Goal: Check status: Check status

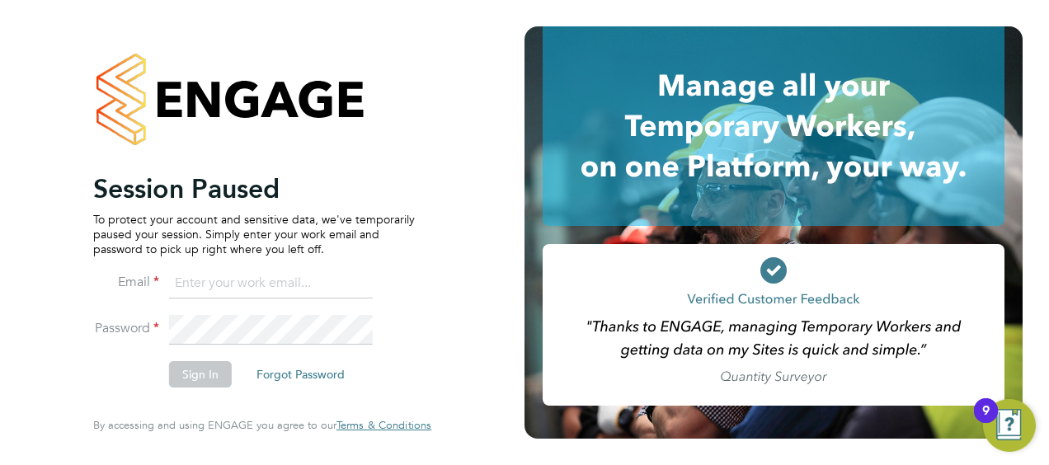
type input "william.norris@vistry.co.uk"
click at [190, 370] on button "Sign In" at bounding box center [200, 374] width 63 height 26
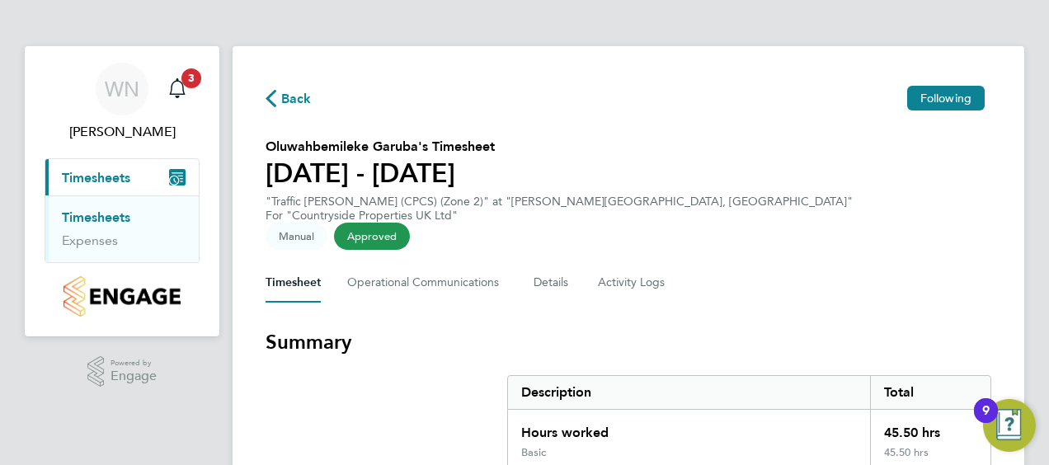
click at [114, 173] on span "Timesheets" at bounding box center [96, 178] width 68 height 16
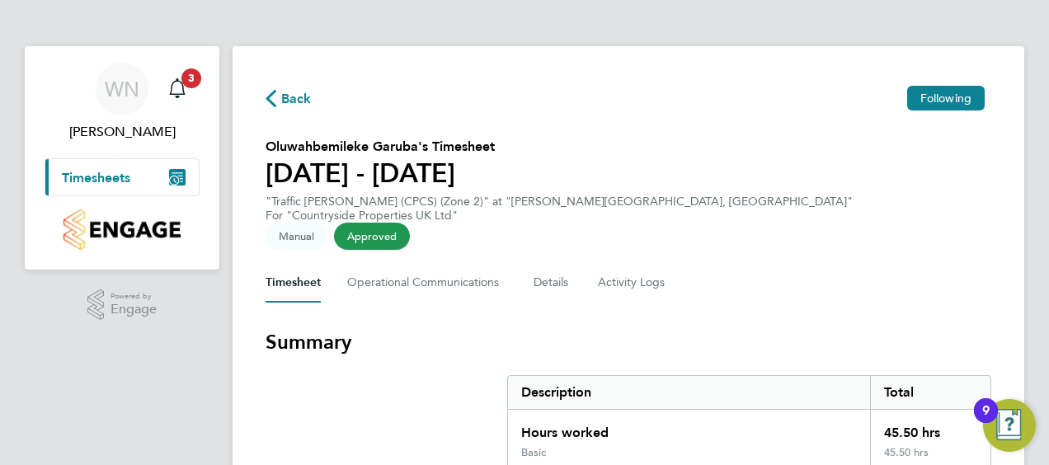
click at [104, 177] on span "Timesheets" at bounding box center [96, 178] width 68 height 16
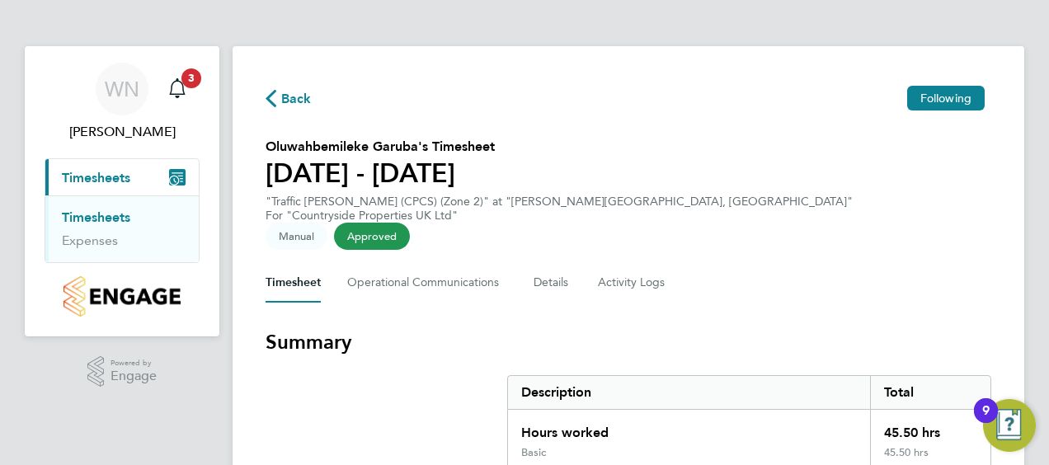
click at [101, 213] on link "Timesheets" at bounding box center [96, 217] width 68 height 16
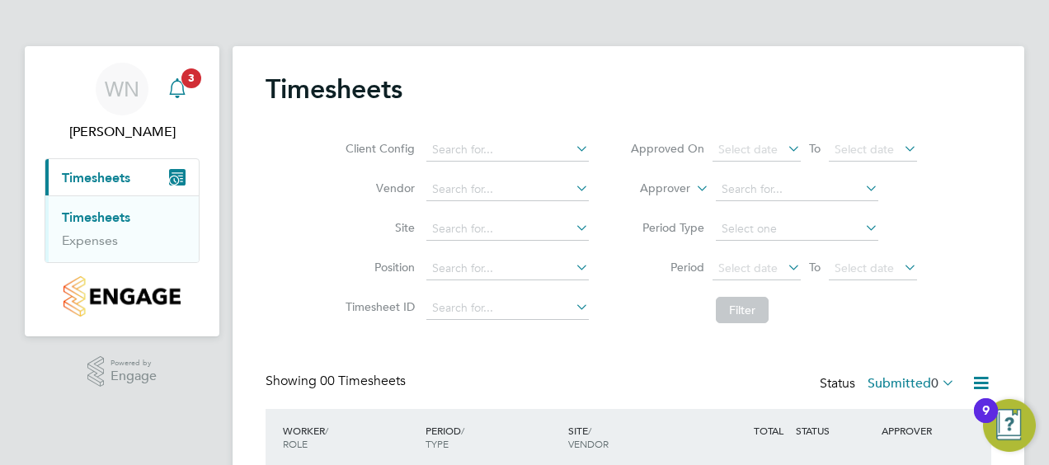
click at [176, 81] on icon "Main navigation" at bounding box center [177, 86] width 16 height 16
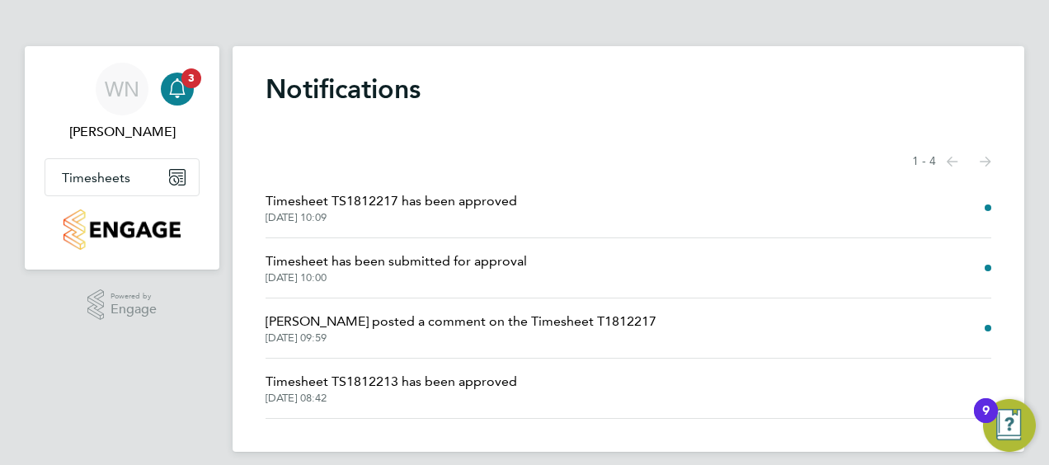
click at [430, 205] on span "Timesheet TS1812217 has been approved" at bounding box center [392, 201] width 252 height 20
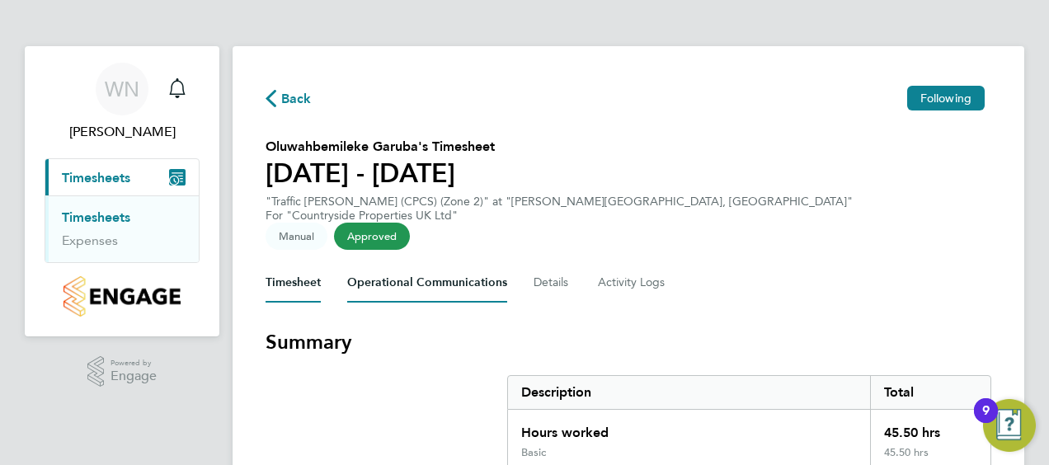
click at [404, 263] on Communications-tab "Operational Communications" at bounding box center [427, 283] width 160 height 40
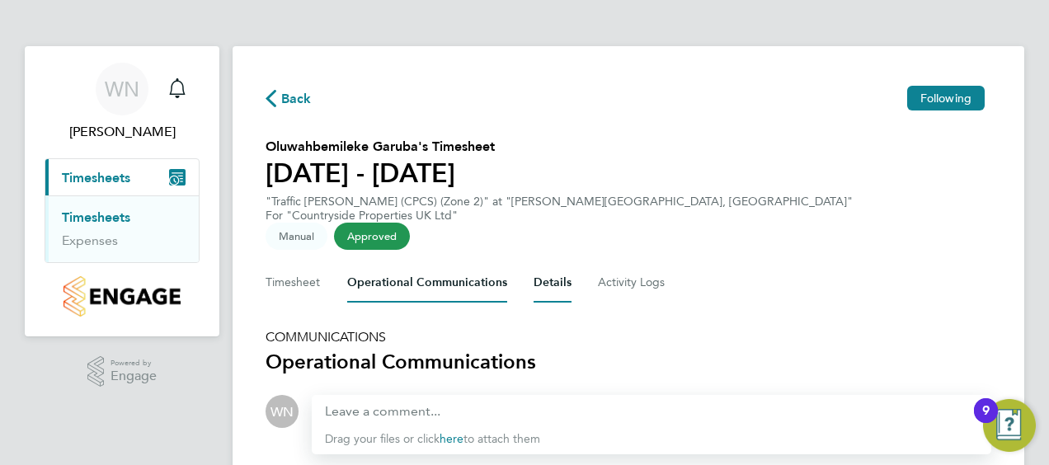
click at [559, 263] on button "Details" at bounding box center [553, 283] width 38 height 40
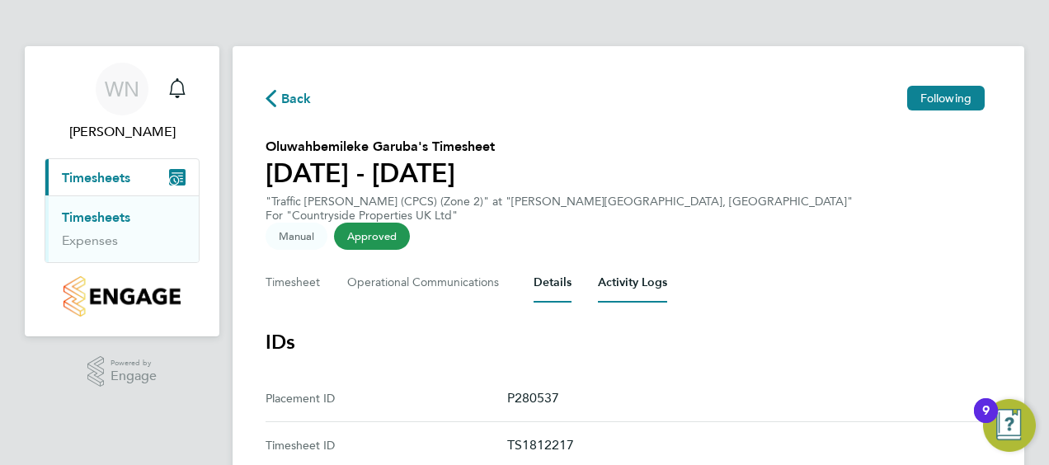
click at [625, 266] on Logs-tab "Activity Logs" at bounding box center [632, 283] width 69 height 40
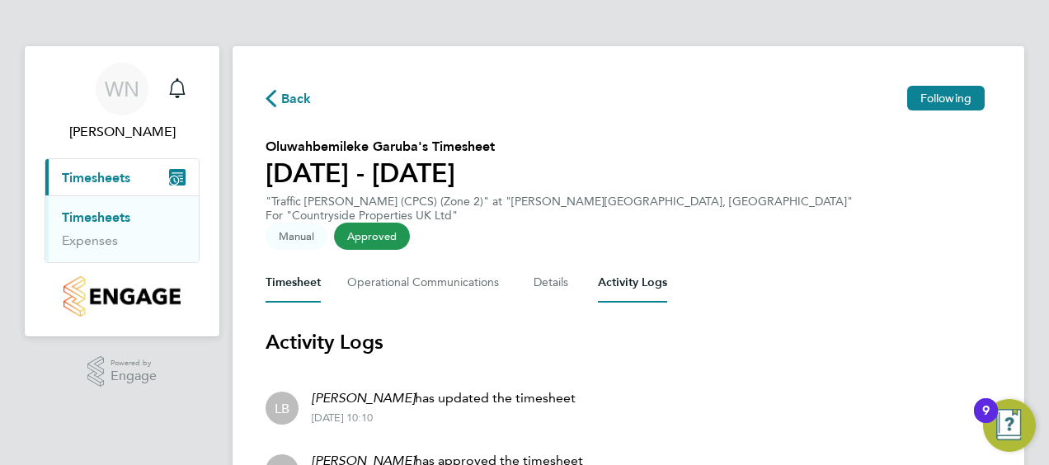
click at [300, 263] on button "Timesheet" at bounding box center [293, 283] width 55 height 40
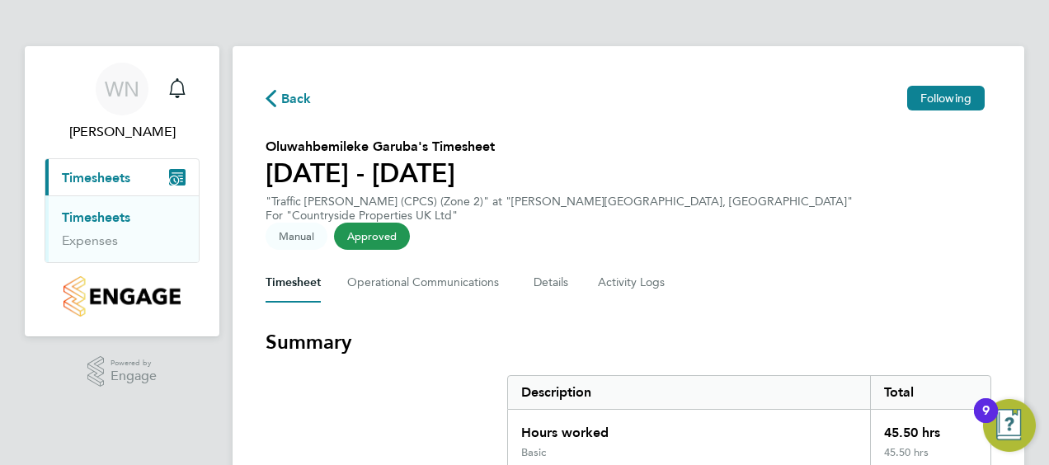
click at [133, 183] on button "Current page: Timesheets" at bounding box center [121, 177] width 153 height 36
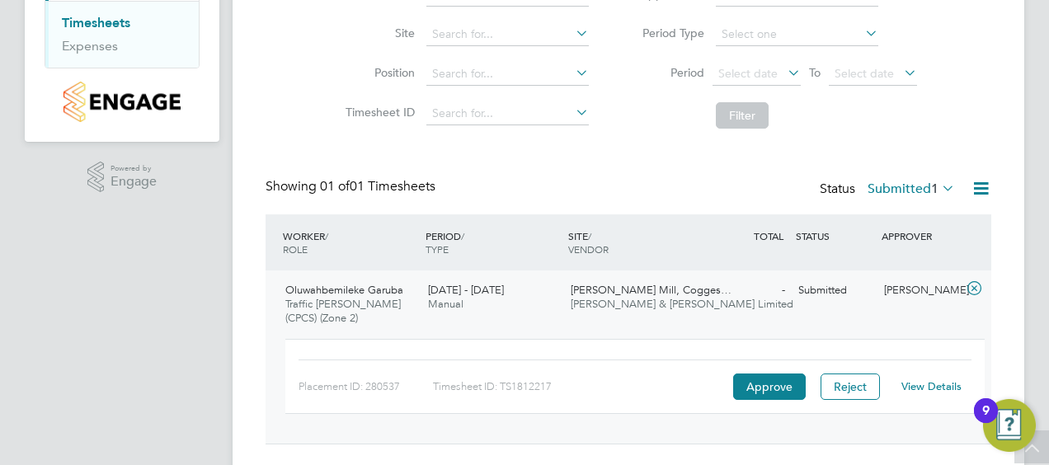
scroll to position [232, 0]
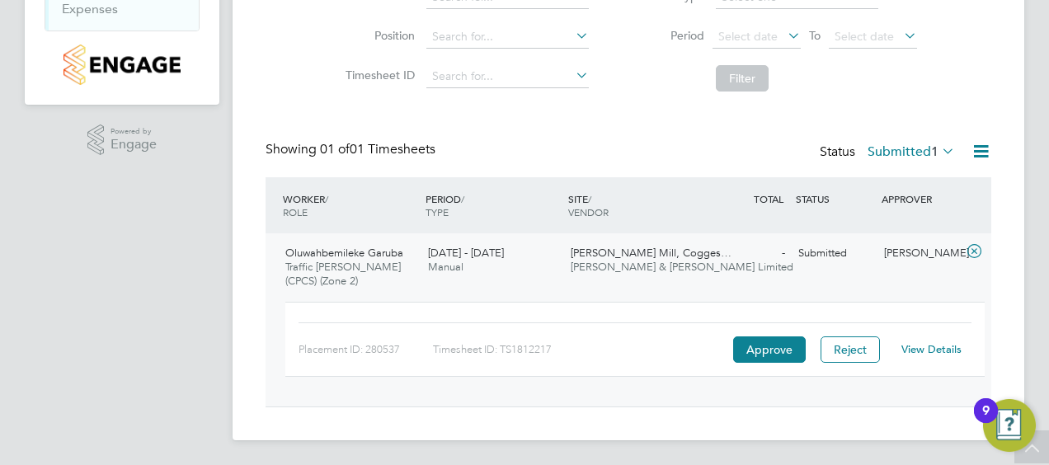
click at [354, 252] on span "Oluwahbemileke Garuba" at bounding box center [344, 253] width 118 height 14
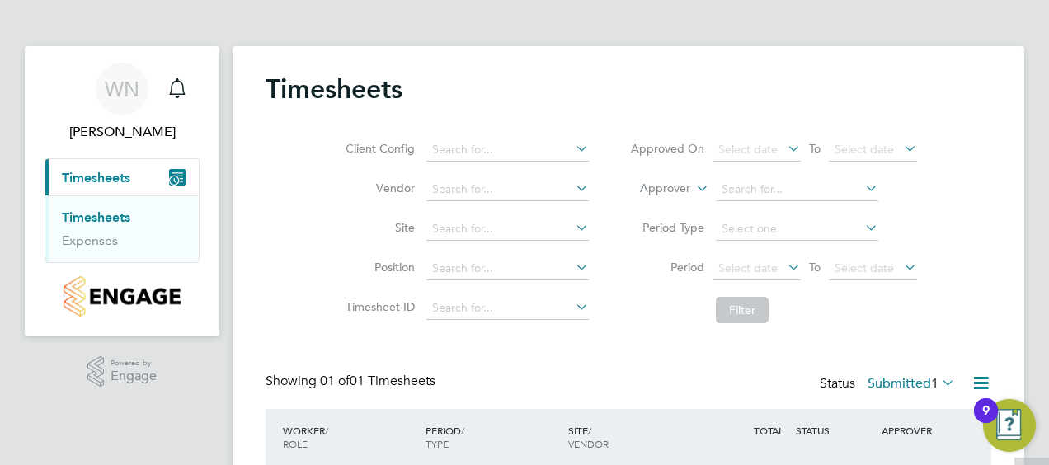
scroll to position [127, 0]
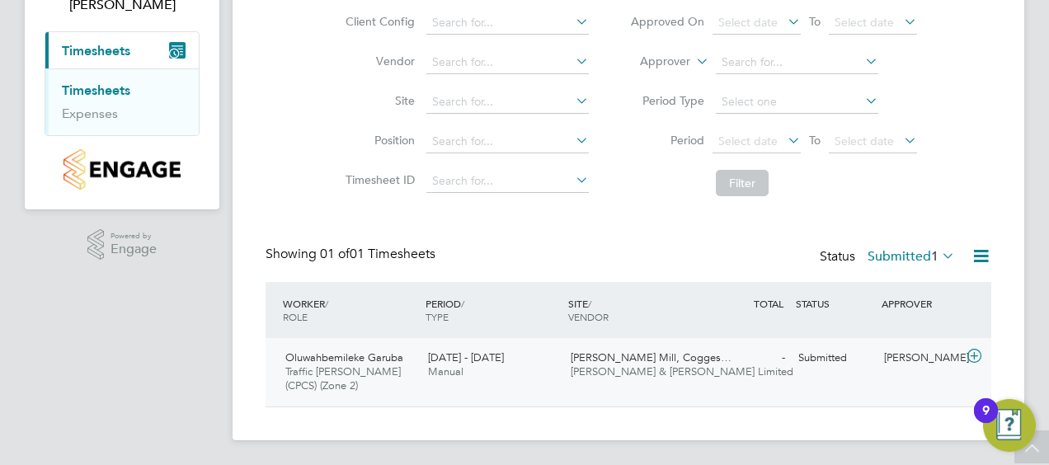
click at [974, 356] on icon at bounding box center [974, 356] width 21 height 13
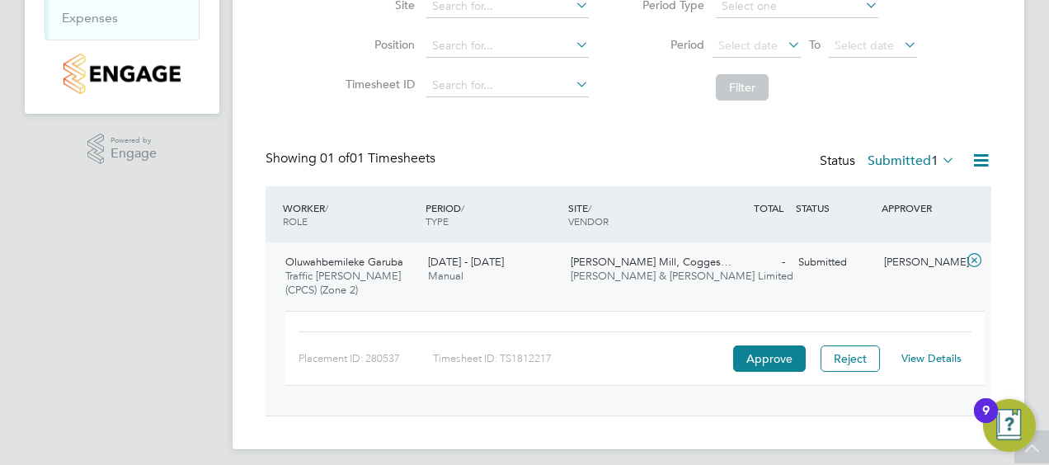
scroll to position [232, 0]
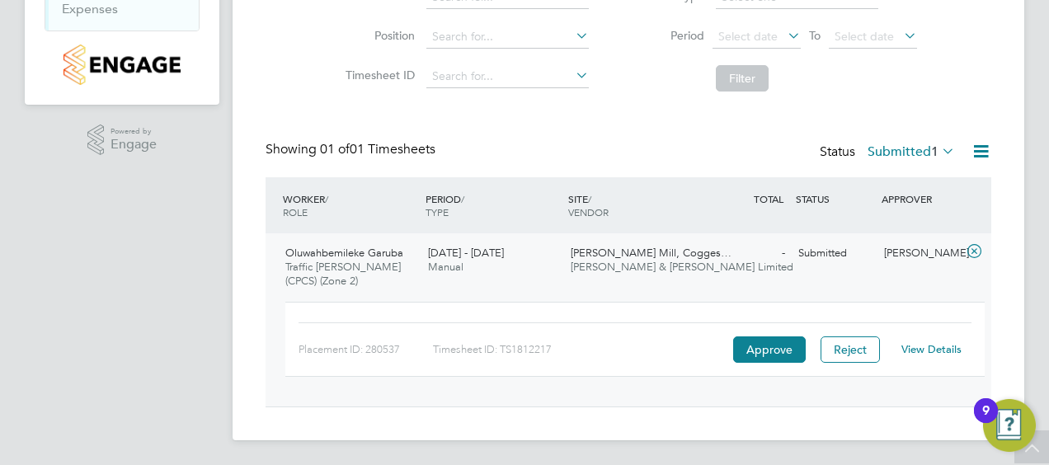
click at [507, 346] on div "Timesheet ID: TS1812217" at bounding box center [581, 349] width 296 height 26
click at [922, 350] on link "View Details" at bounding box center [931, 349] width 60 height 14
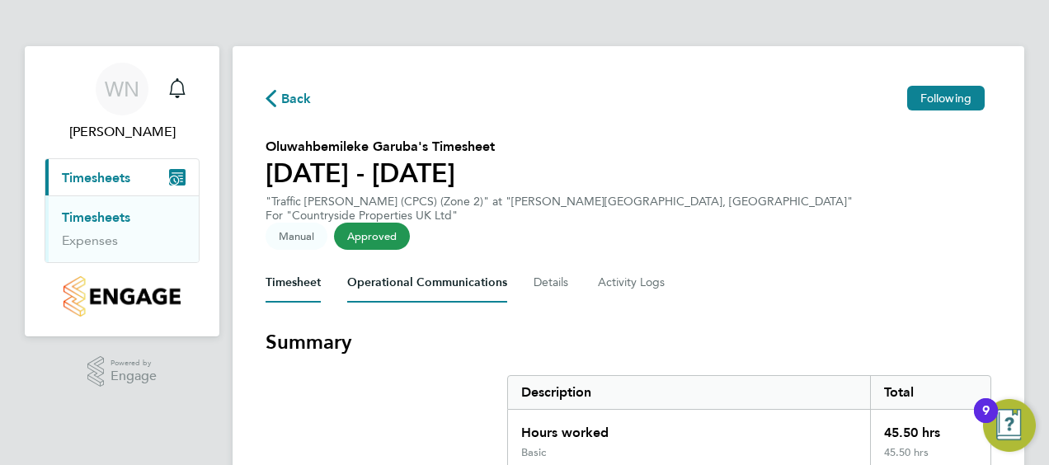
click at [427, 263] on Communications-tab "Operational Communications" at bounding box center [427, 283] width 160 height 40
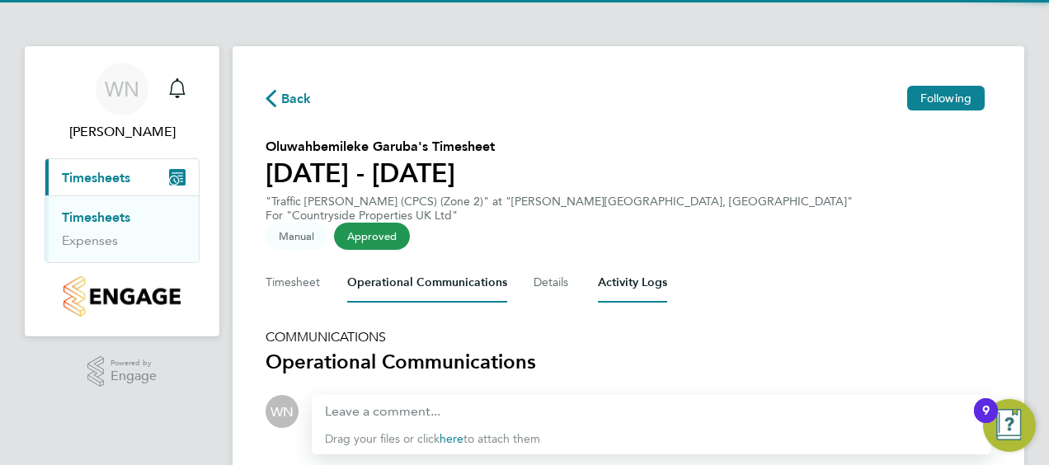
click at [614, 263] on Logs-tab "Activity Logs" at bounding box center [632, 283] width 69 height 40
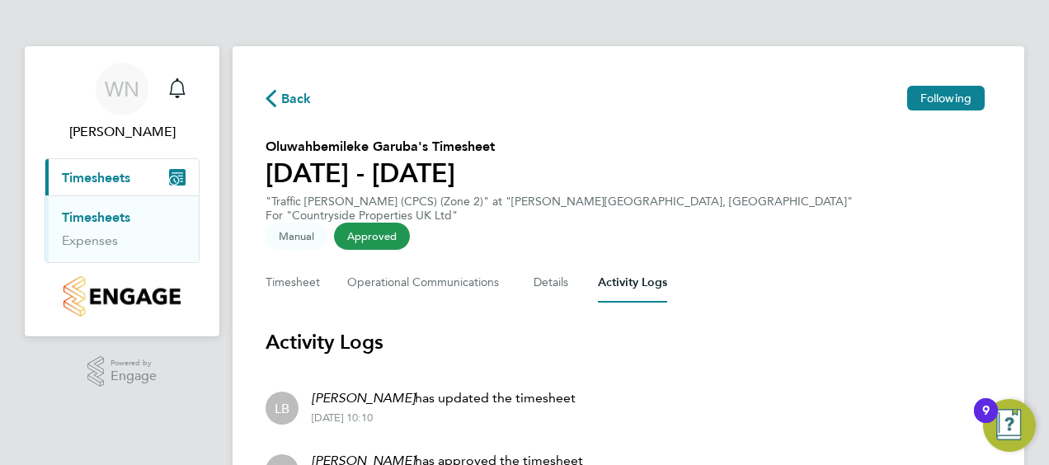
click at [285, 96] on span "Back" at bounding box center [296, 99] width 31 height 20
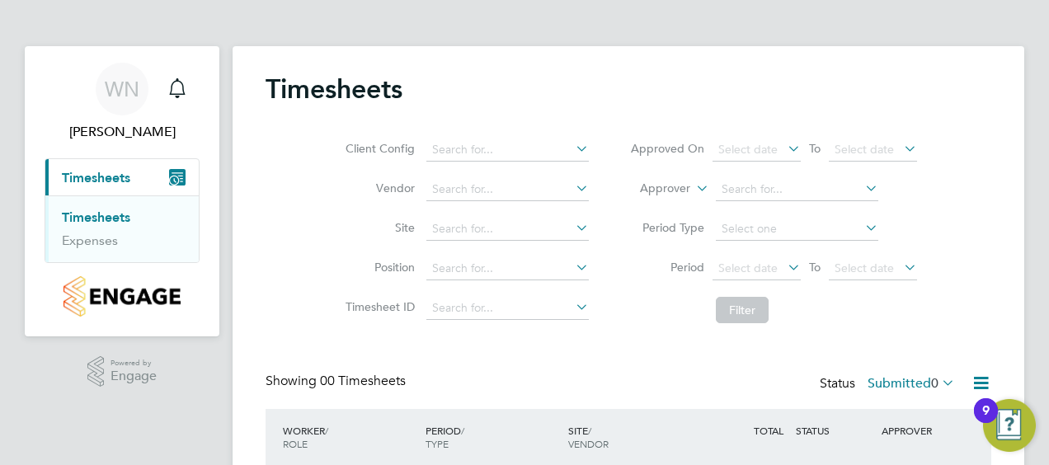
scroll to position [135, 0]
